Goal: Contribute content

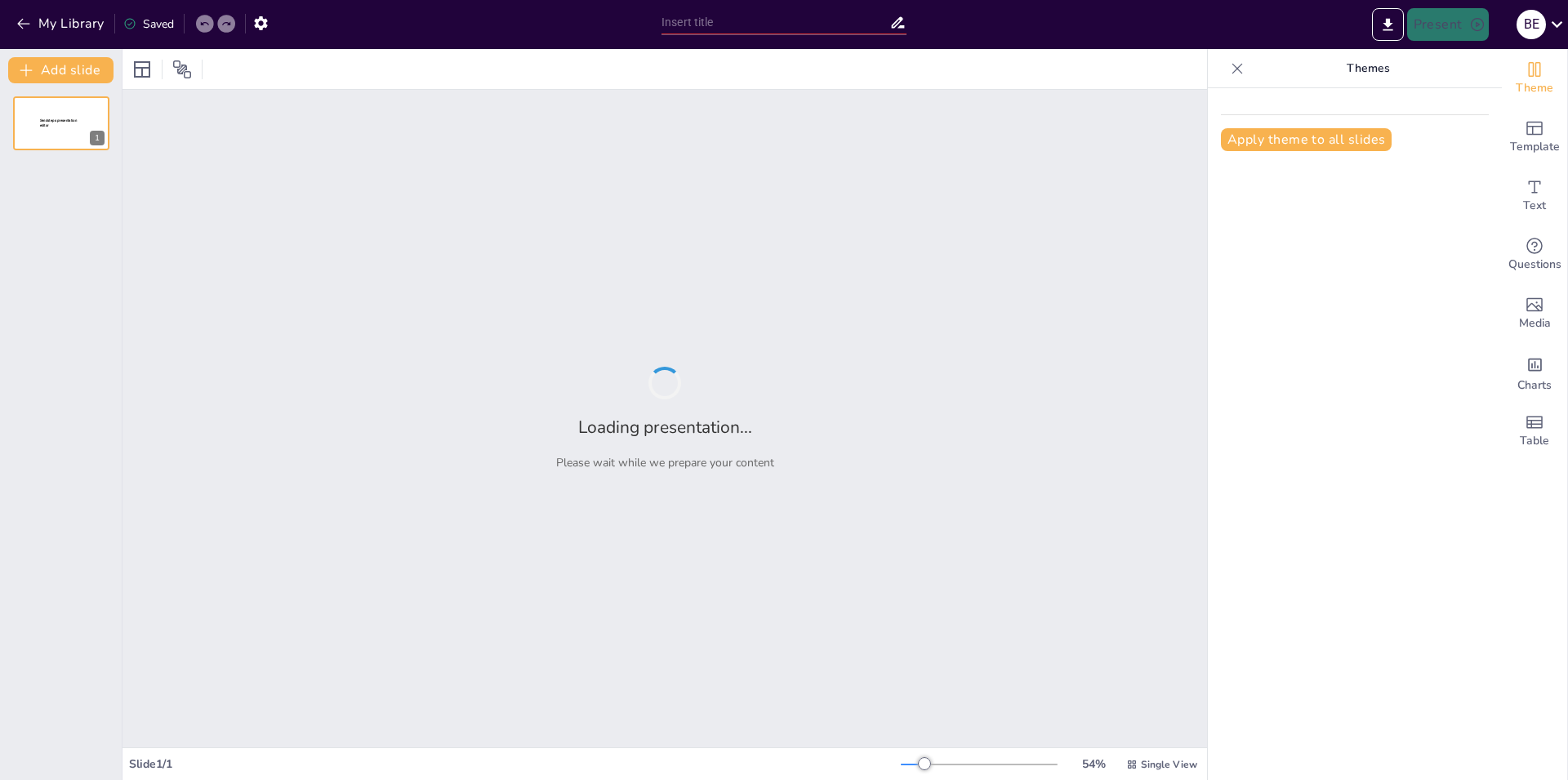
type input "Цифровизация работы инспекторов: Взаимодействие и преимущества мобильного прило…"
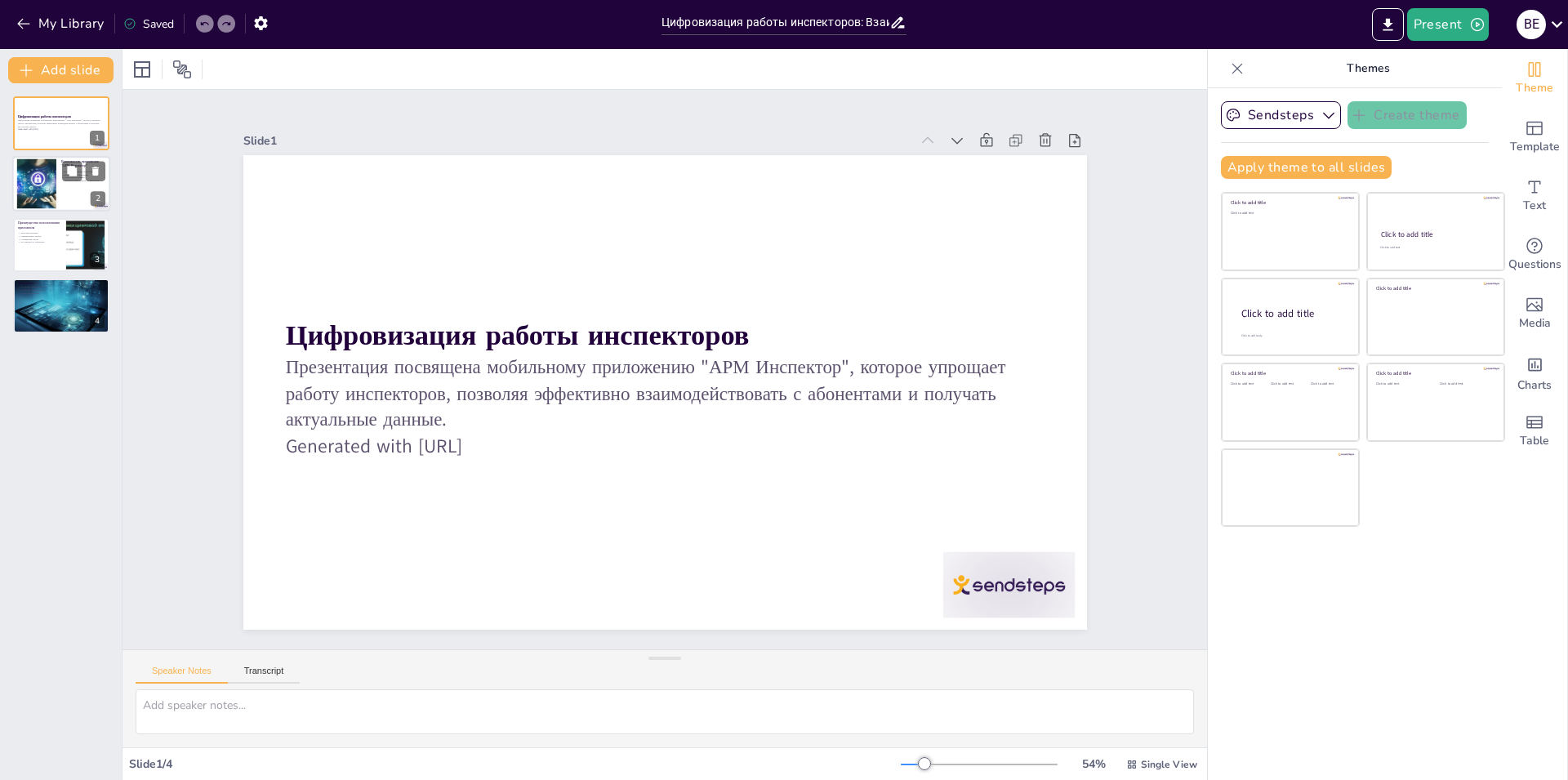
click at [51, 178] on div at bounding box center [36, 184] width 82 height 50
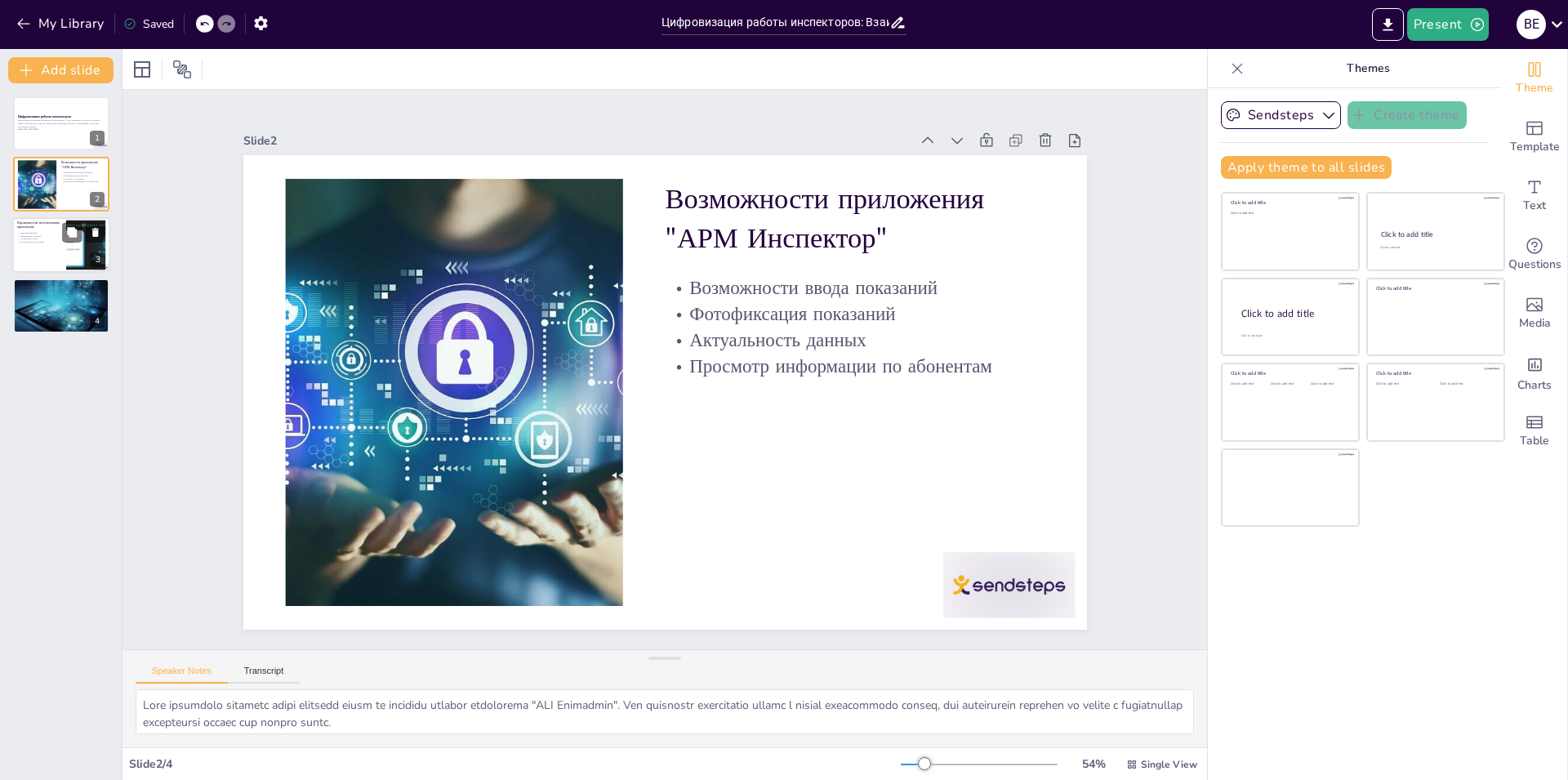
click at [36, 241] on p "Достоверность показаний" at bounding box center [39, 241] width 44 height 3
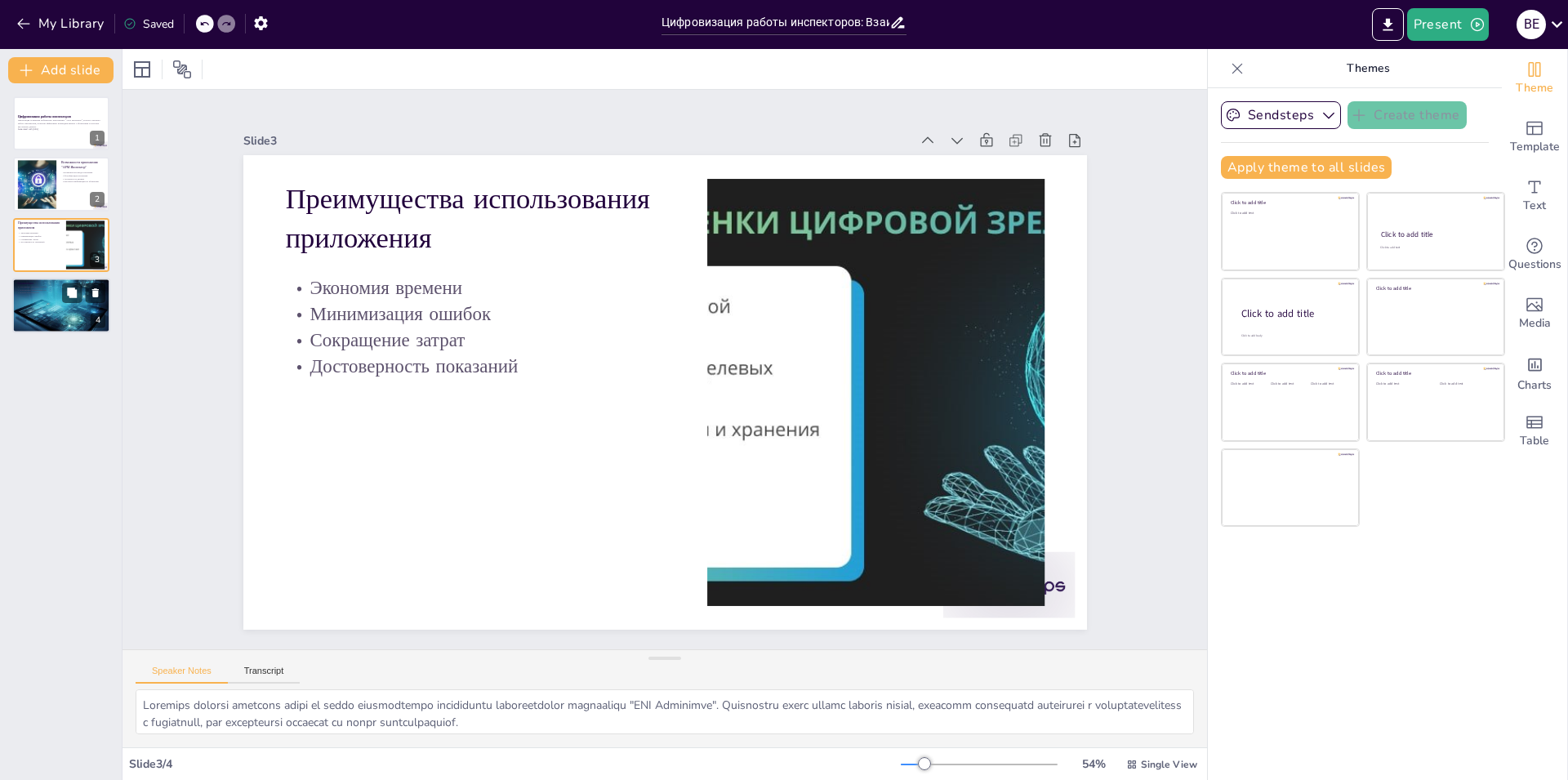
click at [41, 304] on div at bounding box center [61, 305] width 98 height 98
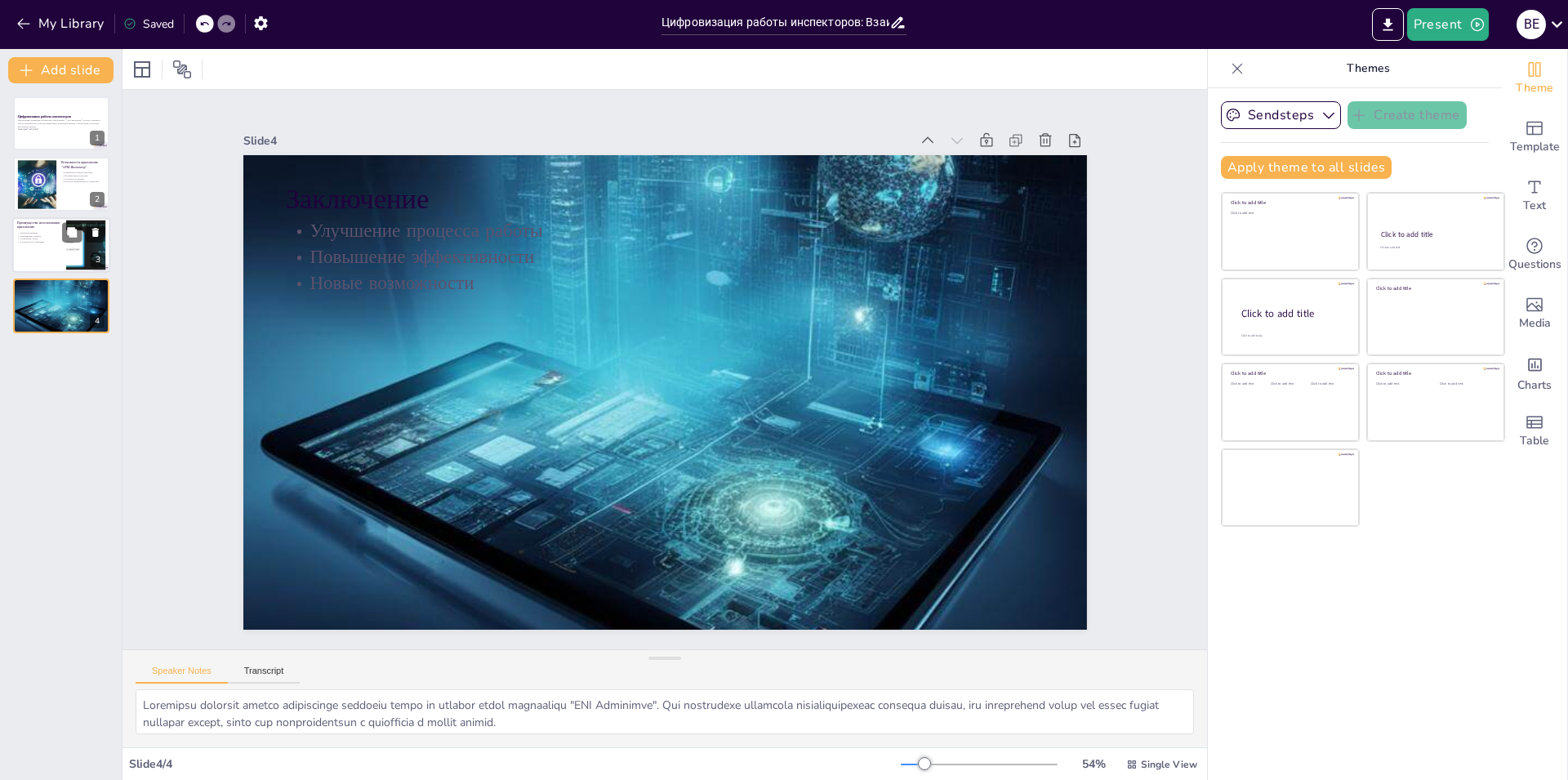
click at [38, 257] on div at bounding box center [61, 245] width 98 height 55
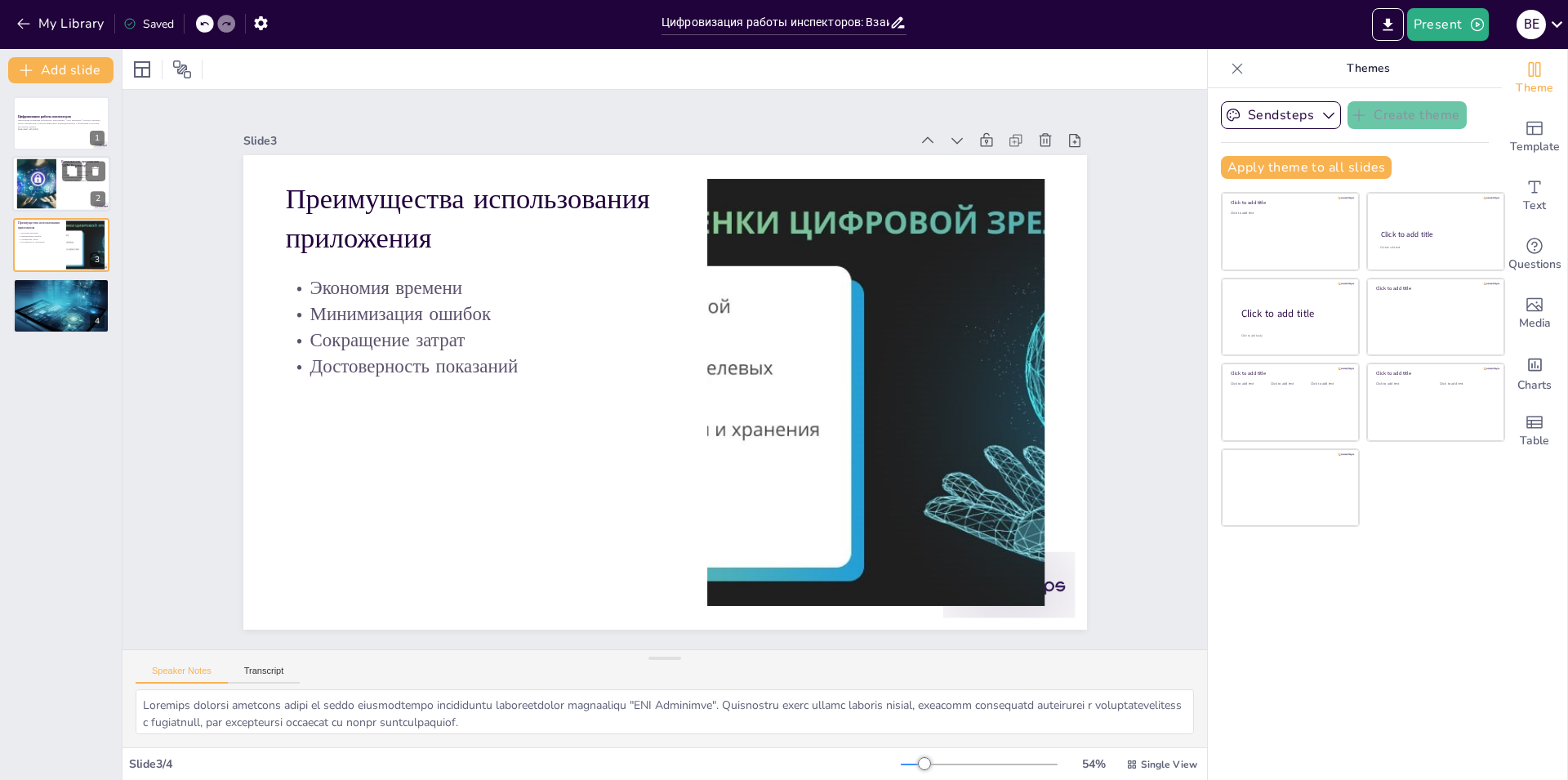
click at [46, 180] on div at bounding box center [36, 184] width 82 height 50
type textarea "Lore ipsumdolo sitametc adipi elitsedd eiusm te incididu utlabor etdolorema "AL…"
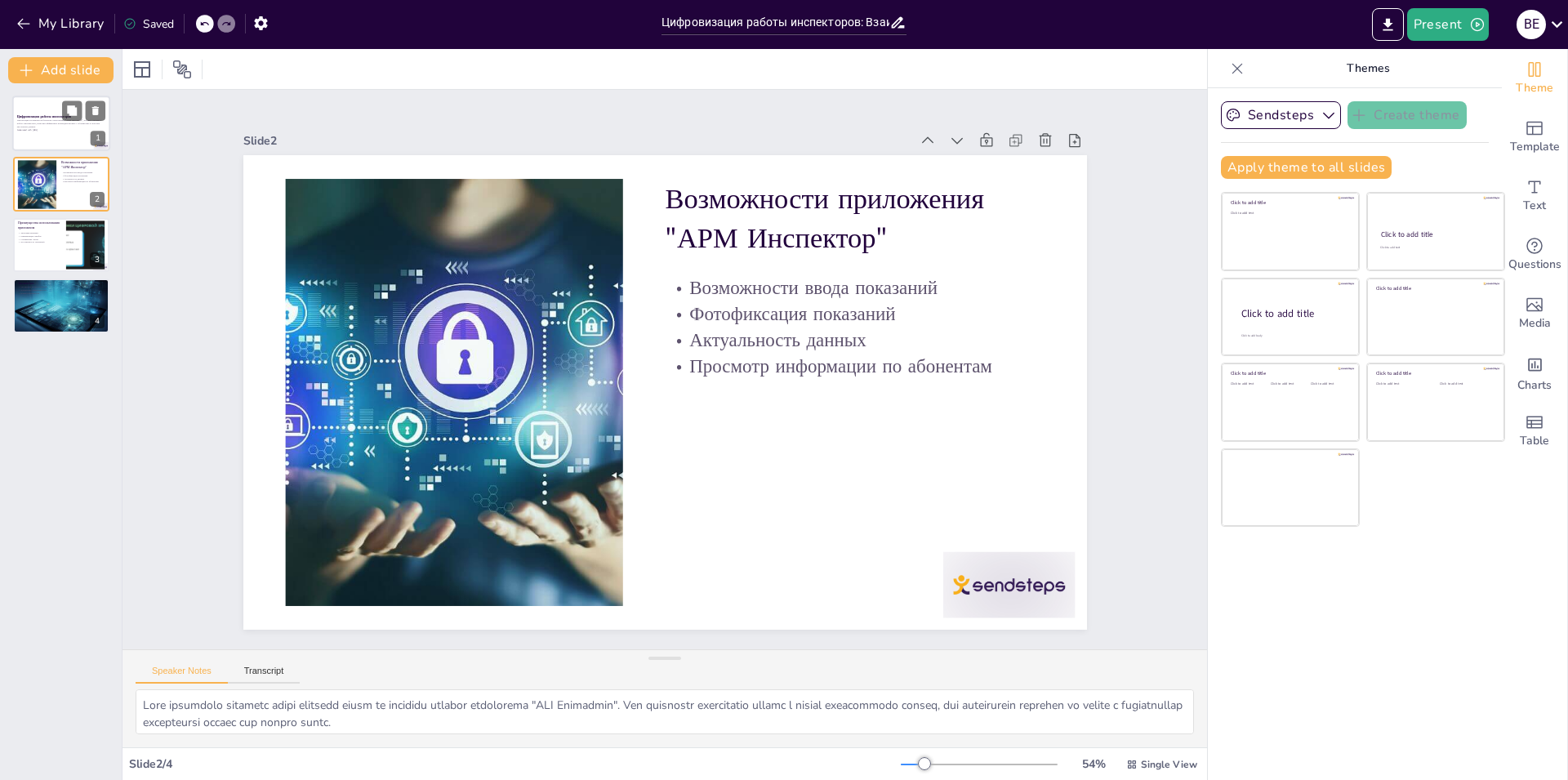
click at [46, 133] on div at bounding box center [61, 123] width 98 height 55
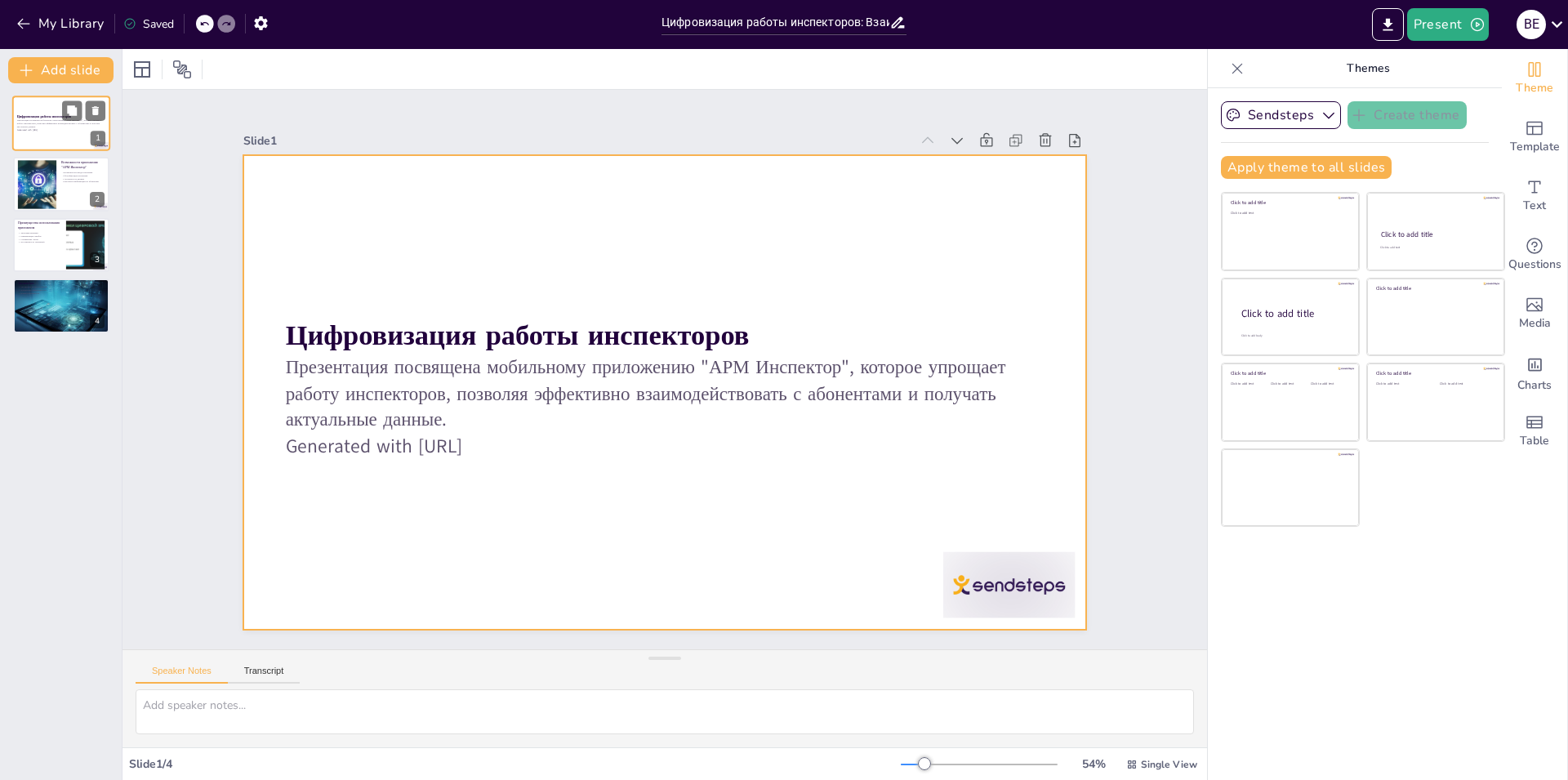
click at [27, 138] on div at bounding box center [61, 123] width 98 height 55
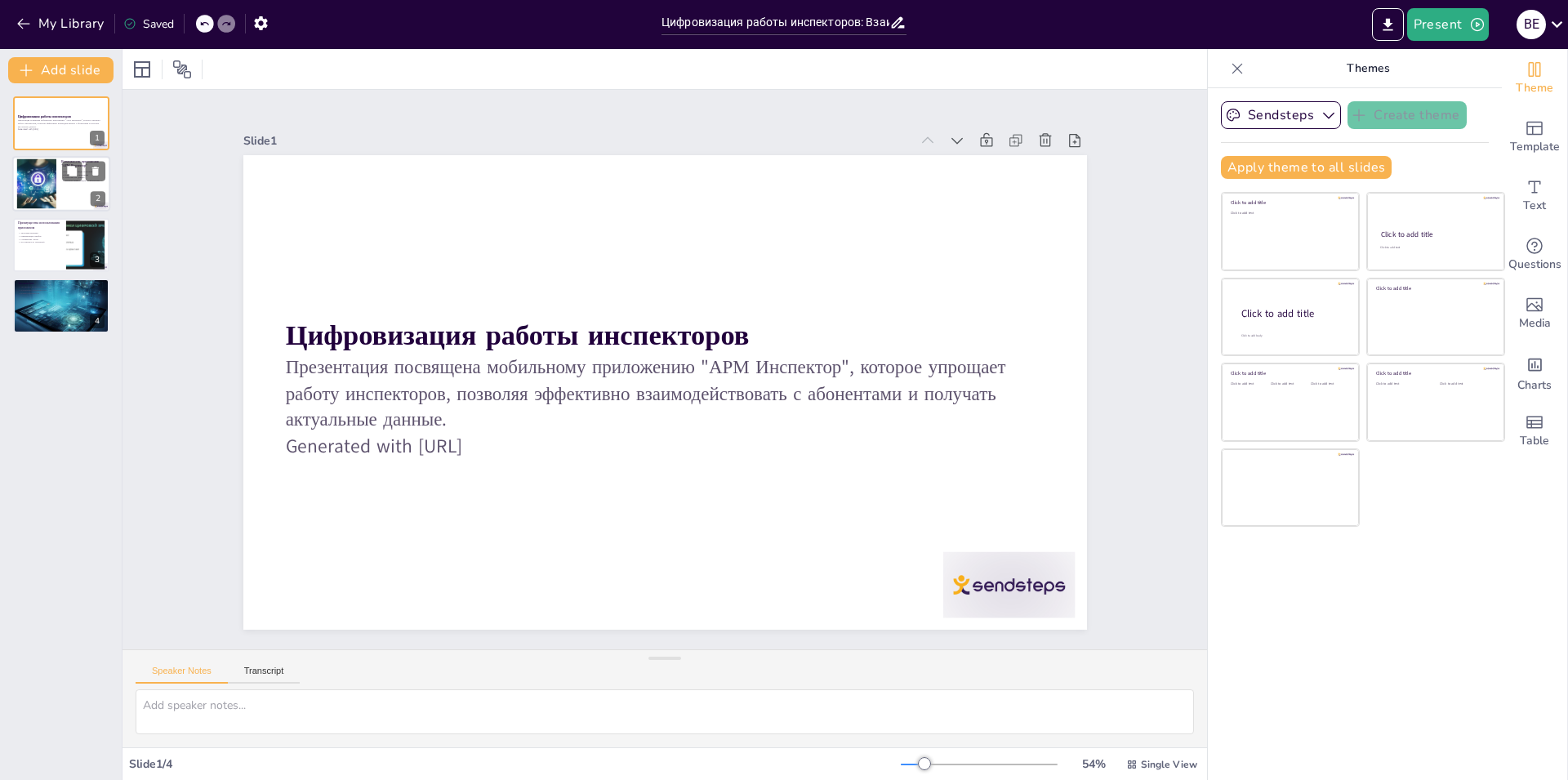
click at [45, 174] on div at bounding box center [36, 184] width 82 height 50
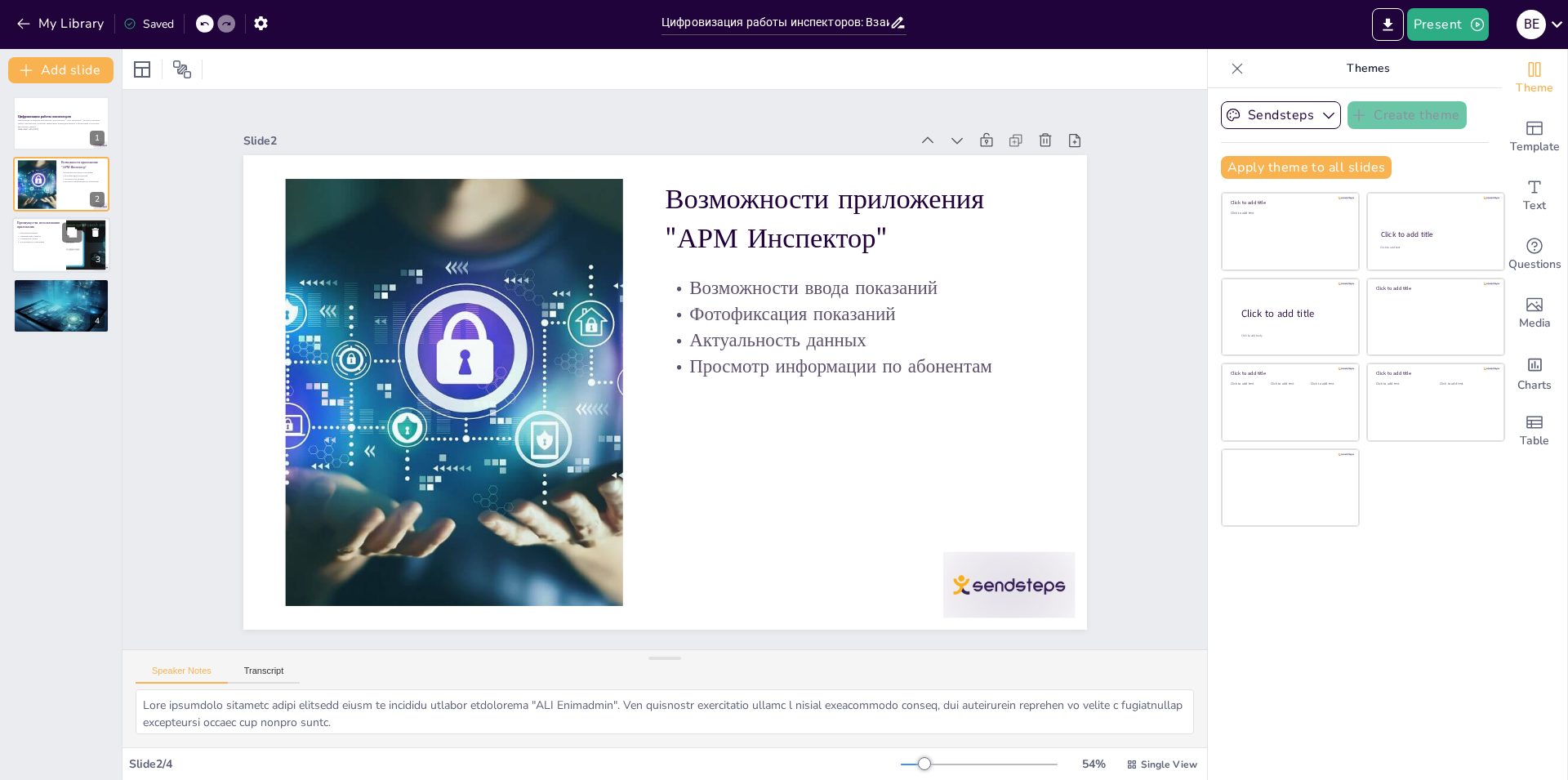
click at [83, 256] on div at bounding box center [85, 244] width 119 height 50
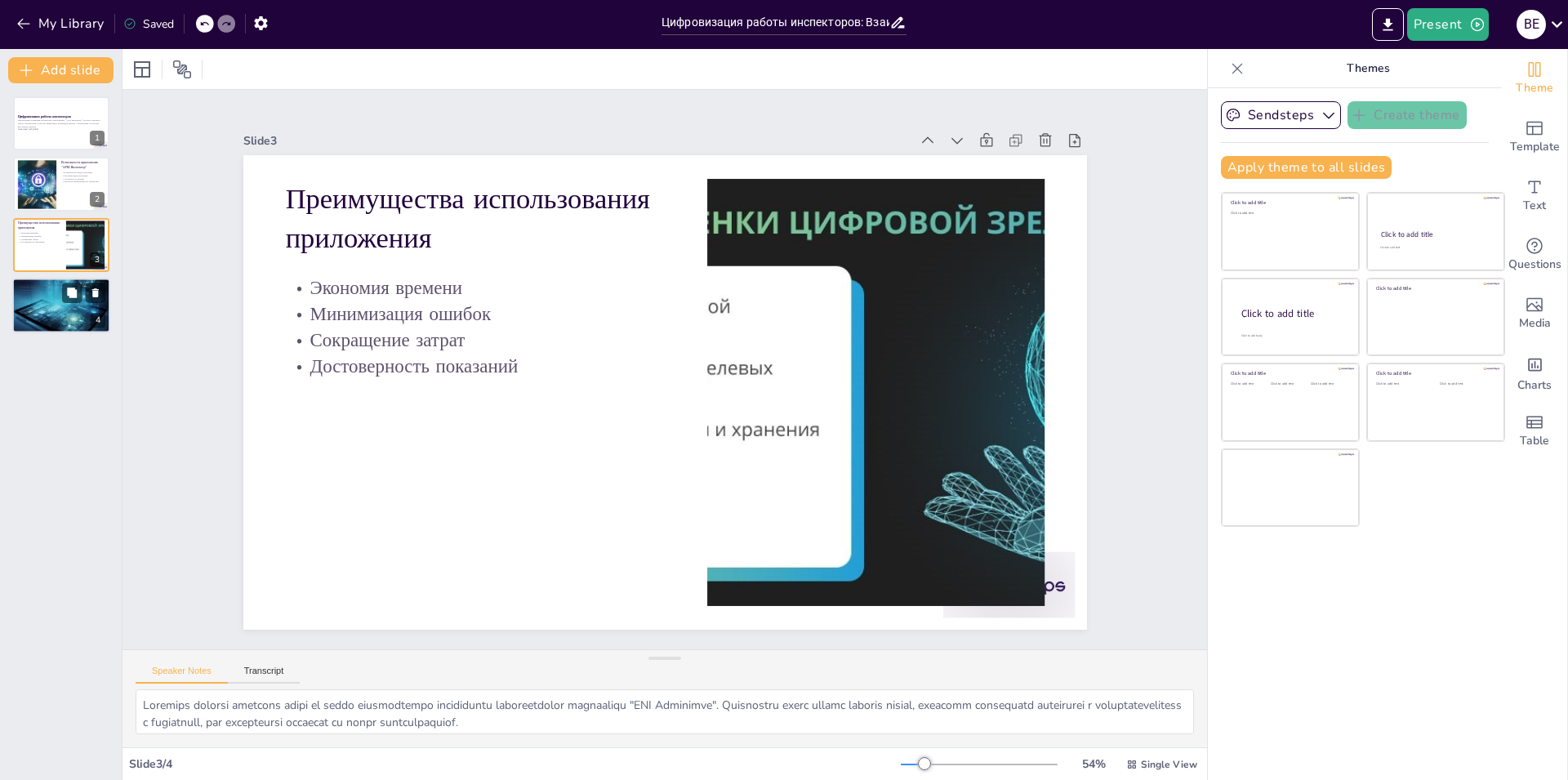
click at [67, 309] on div at bounding box center [61, 305] width 98 height 98
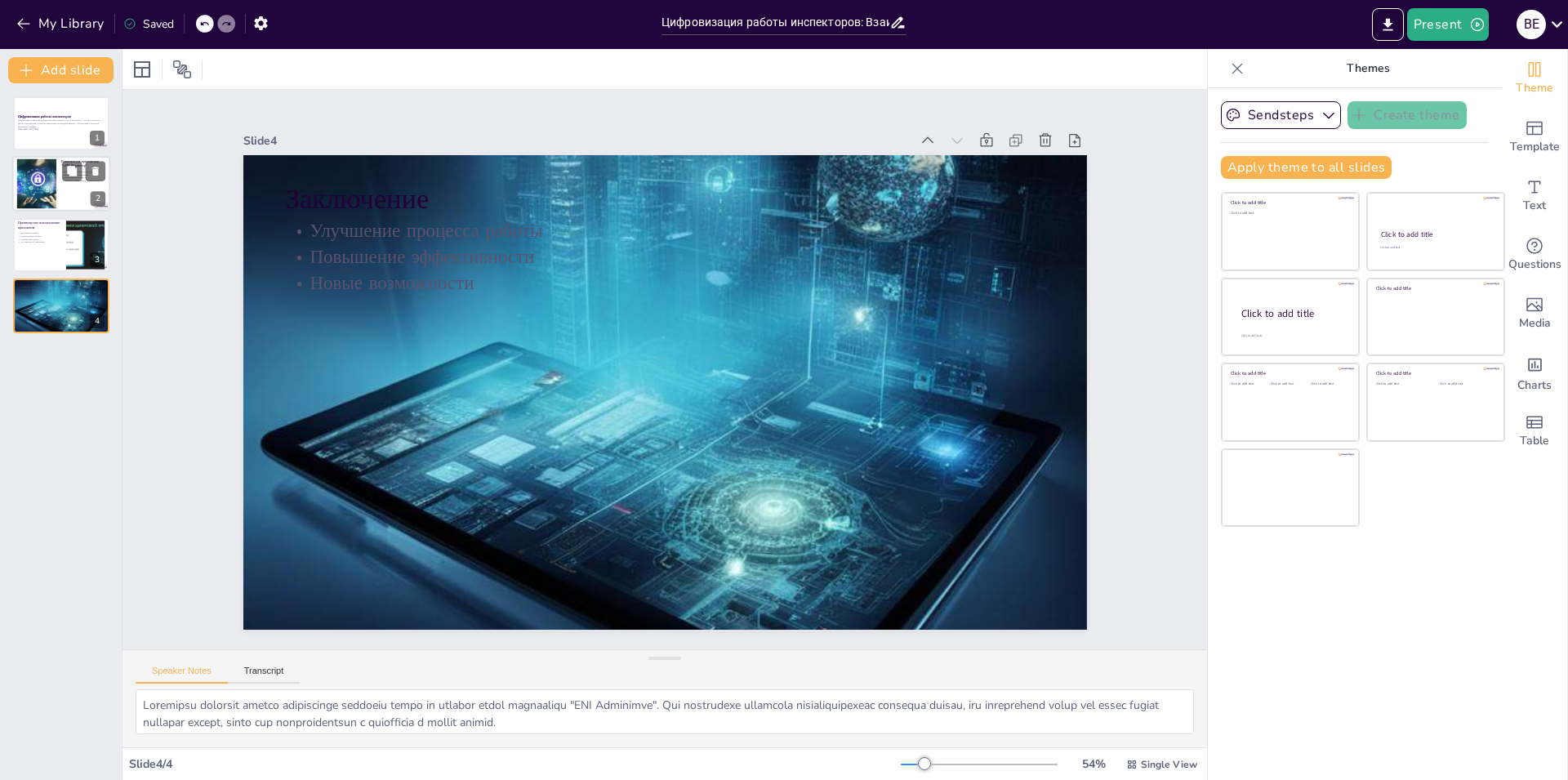
click at [64, 186] on div at bounding box center [61, 184] width 98 height 55
type textarea "Lore ipsumdolo sitametc adipi elitsedd eiusm te incididu utlabor etdolorema "AL…"
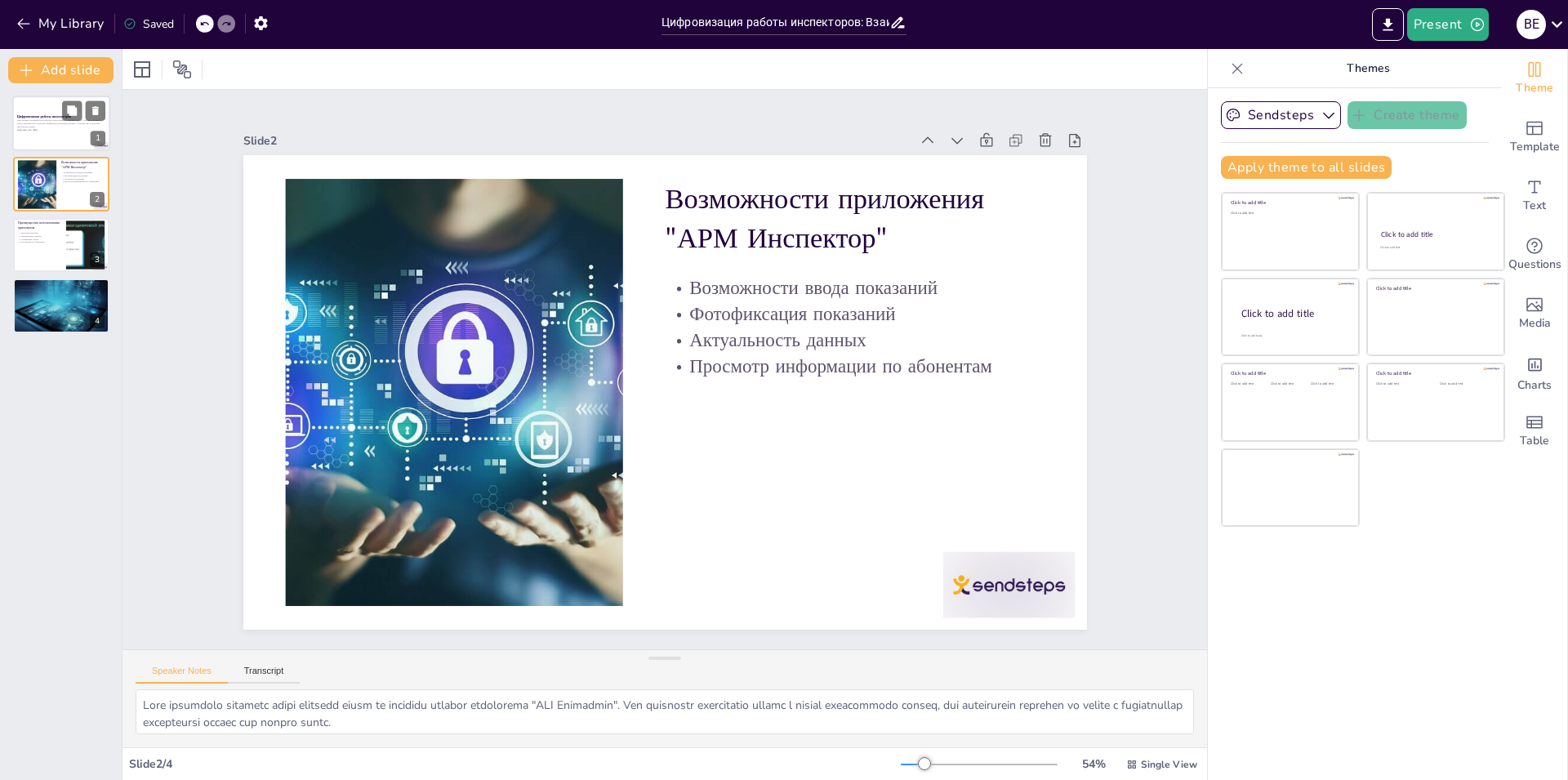
click at [64, 133] on div at bounding box center [61, 123] width 98 height 55
